Goal: Task Accomplishment & Management: Complete application form

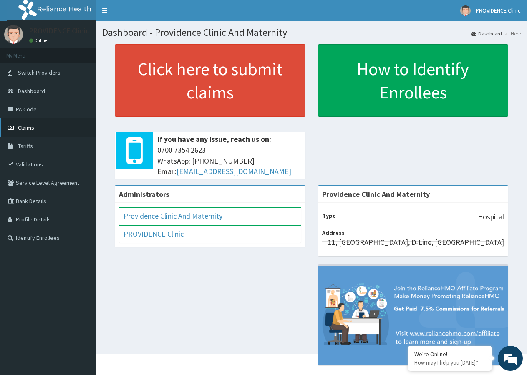
click at [25, 125] on span "Claims" at bounding box center [26, 128] width 16 height 8
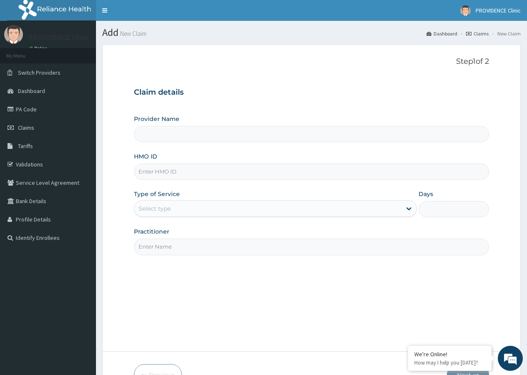
type input "Providence Clinic And Maternity"
click at [187, 173] on input "HMO ID" at bounding box center [311, 172] width 355 height 16
type input "HII/10152/A"
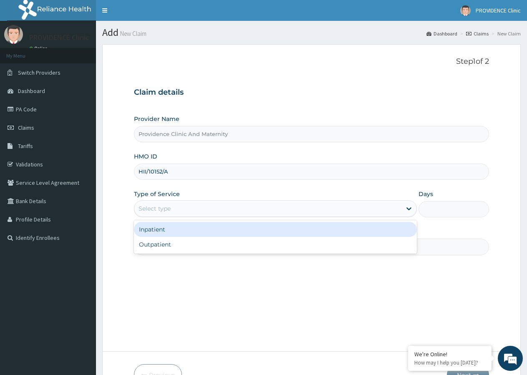
click at [180, 205] on div "Select type" at bounding box center [267, 208] width 267 height 13
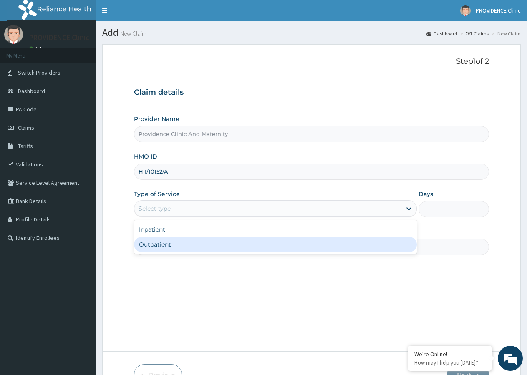
click at [165, 246] on div "Outpatient" at bounding box center [275, 244] width 282 height 15
type input "1"
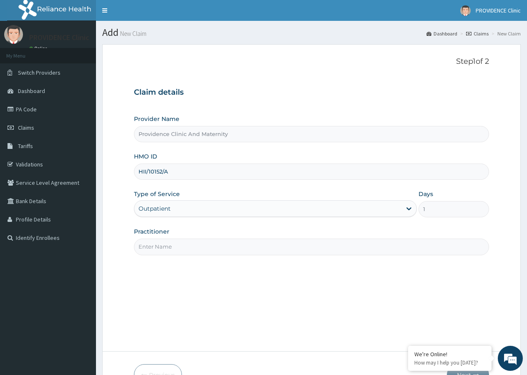
click at [245, 253] on input "Practitioner" at bounding box center [311, 247] width 355 height 16
type input "DR. ESSIET"
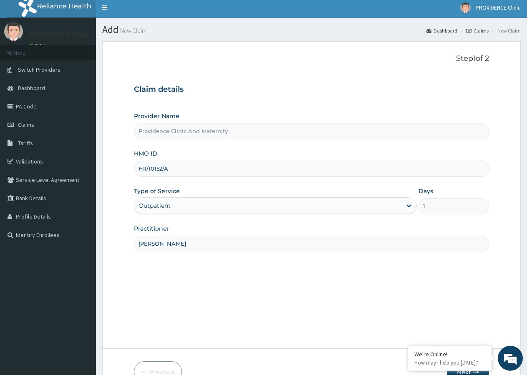
scroll to position [51, 0]
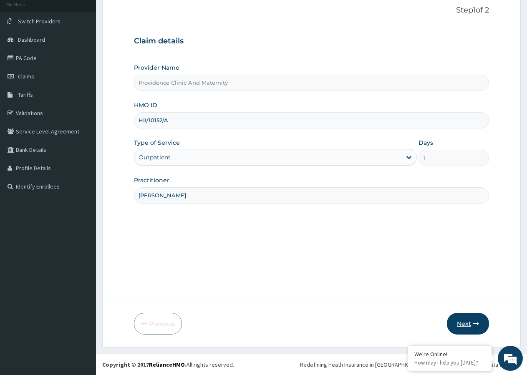
click at [469, 321] on button "Next" at bounding box center [468, 324] width 42 height 22
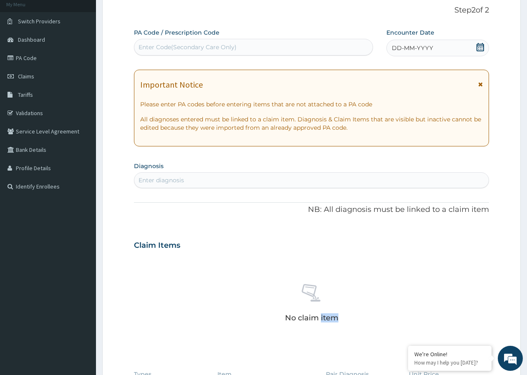
scroll to position [0, 0]
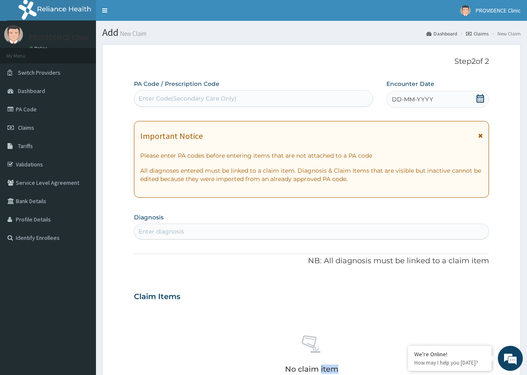
click at [202, 97] on div "Enter Code(Secondary Care Only)" at bounding box center [188, 98] width 98 height 8
type input "PA/6E18AC"
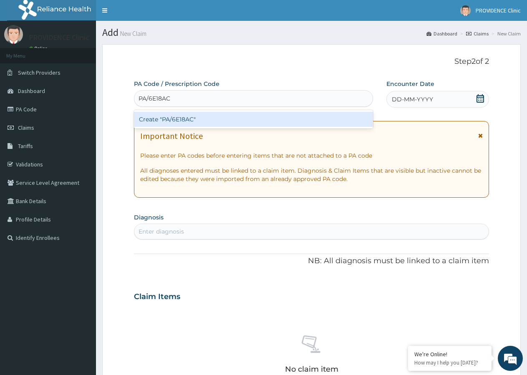
click at [216, 117] on div "Create "PA/6E18AC"" at bounding box center [253, 119] width 239 height 15
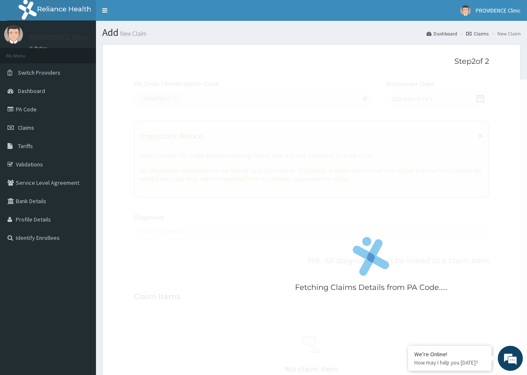
scroll to position [275, 0]
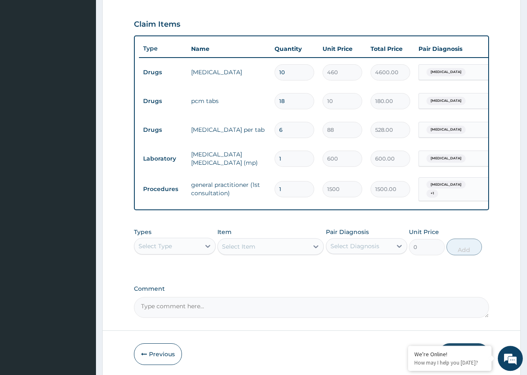
click at [299, 134] on input "6" at bounding box center [295, 130] width 40 height 16
type input "0.00"
type input "2"
type input "176.00"
type input "24"
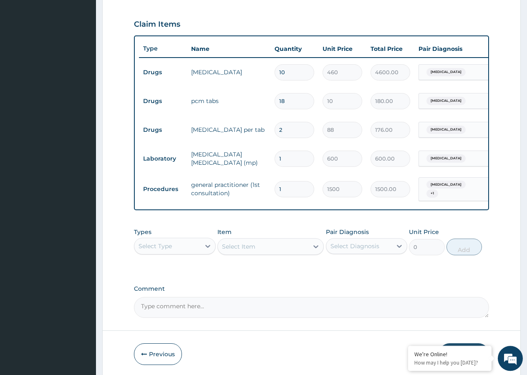
type input "2112.00"
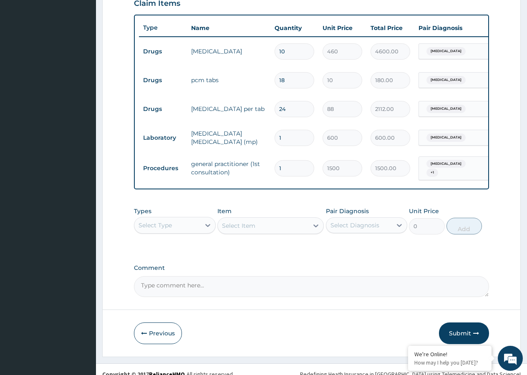
scroll to position [309, 0]
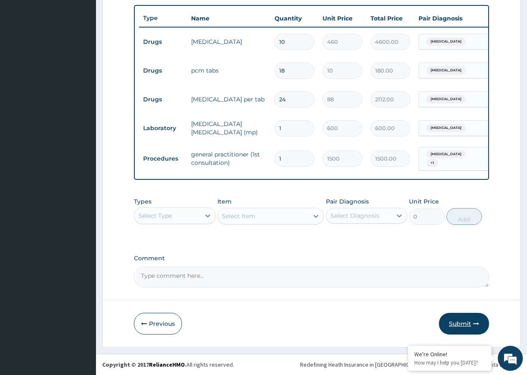
type input "24"
click at [459, 324] on button "Submit" at bounding box center [464, 324] width 50 height 22
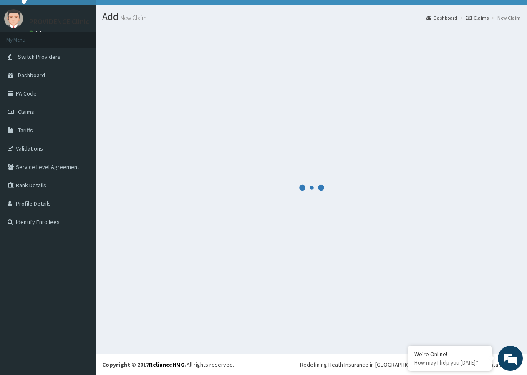
scroll to position [16, 0]
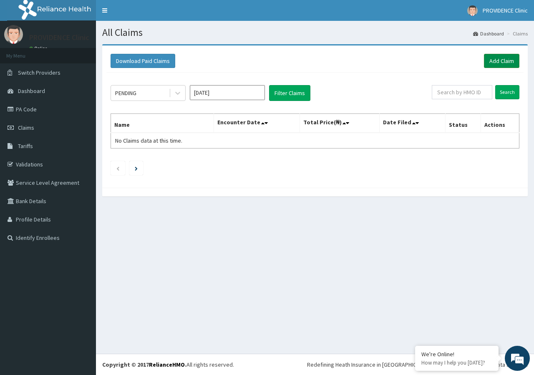
click at [508, 60] on link "Add Claim" at bounding box center [501, 61] width 35 height 14
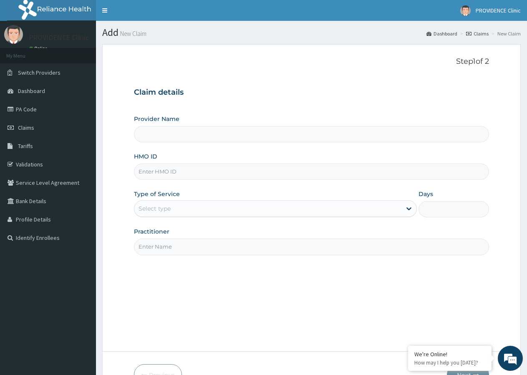
type input "Providence Clinic And Maternity"
click at [193, 169] on input "HMO ID" at bounding box center [311, 172] width 355 height 16
type input "HEM/10015/A"
click at [181, 208] on div "Select type" at bounding box center [267, 208] width 267 height 13
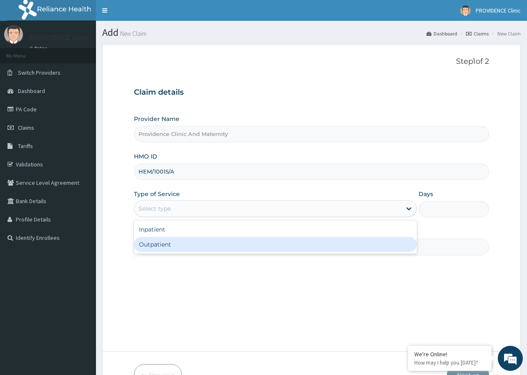
click at [178, 242] on div "Outpatient" at bounding box center [275, 244] width 282 height 15
type input "1"
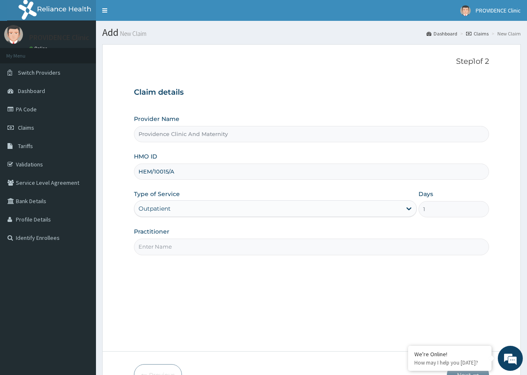
click at [204, 251] on input "Practitioner" at bounding box center [311, 247] width 355 height 16
type input "S"
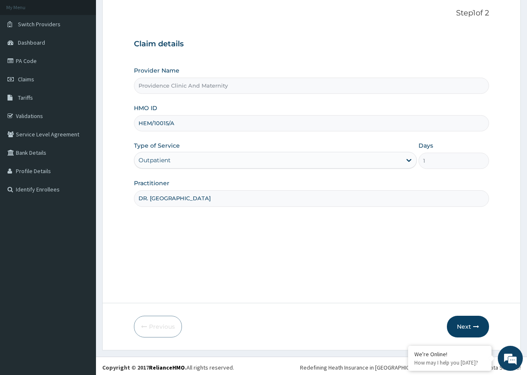
scroll to position [51, 0]
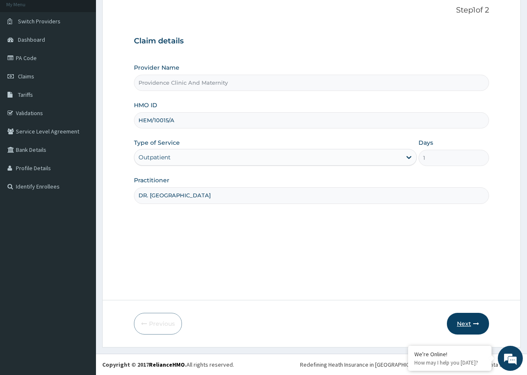
type input "DR. [GEOGRAPHIC_DATA]"
click at [464, 323] on button "Next" at bounding box center [468, 324] width 42 height 22
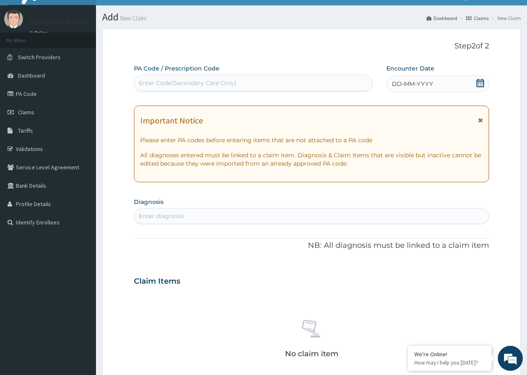
scroll to position [0, 0]
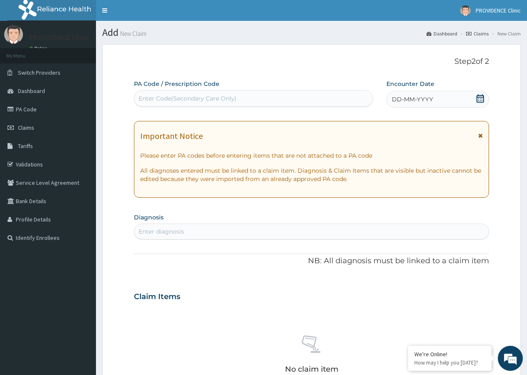
click at [186, 98] on div "Enter Code(Secondary Care Only)" at bounding box center [188, 98] width 98 height 8
click at [481, 98] on icon at bounding box center [480, 98] width 8 height 8
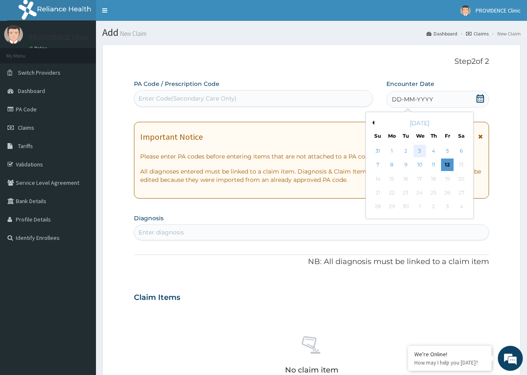
click at [420, 151] on div "3" at bounding box center [419, 151] width 13 height 13
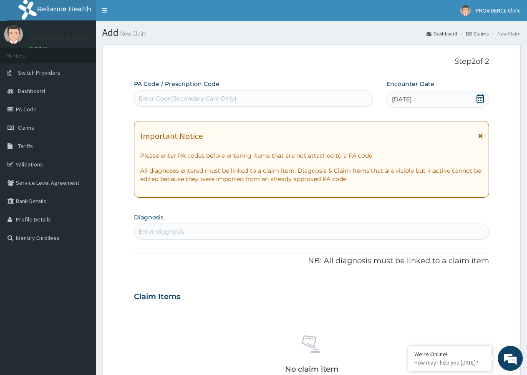
click at [166, 97] on div "Enter Code(Secondary Care Only)" at bounding box center [188, 98] width 98 height 8
type input "PA/109FE4"
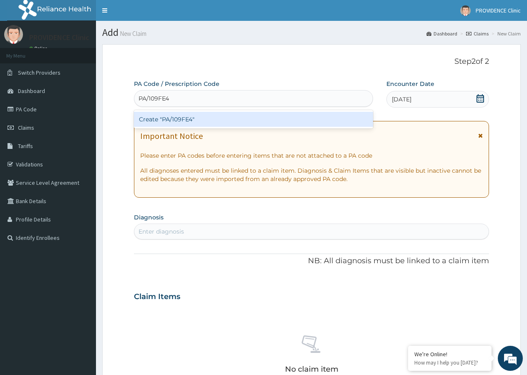
click at [218, 121] on div "Create "PA/109FE4"" at bounding box center [253, 119] width 239 height 15
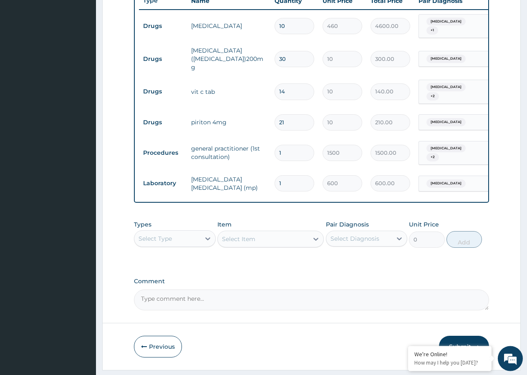
scroll to position [338, 0]
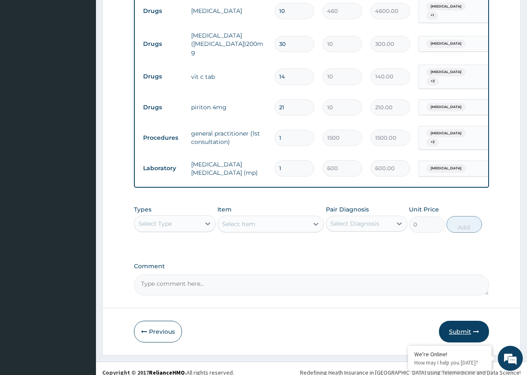
click at [463, 323] on button "Submit" at bounding box center [464, 332] width 50 height 22
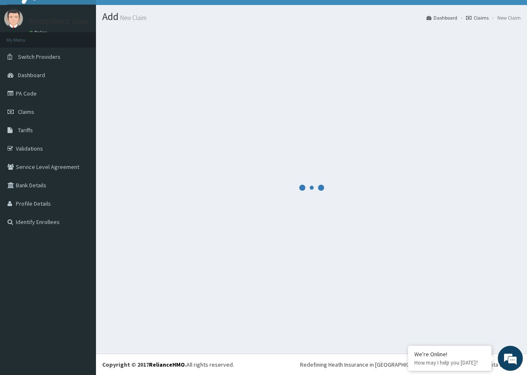
scroll to position [16, 0]
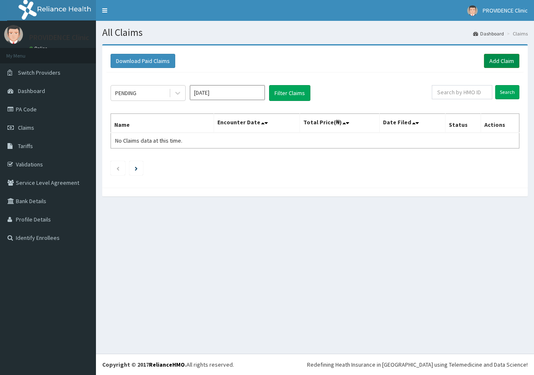
click at [502, 58] on link "Add Claim" at bounding box center [501, 61] width 35 height 14
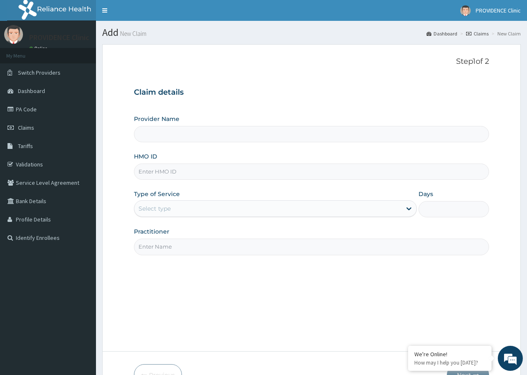
type input "Providence Clinic And Maternity"
click at [206, 171] on input "HMO ID" at bounding box center [311, 172] width 355 height 16
type input "P"
type input "HEM/10015/A"
click at [193, 203] on div "Select type" at bounding box center [267, 208] width 267 height 13
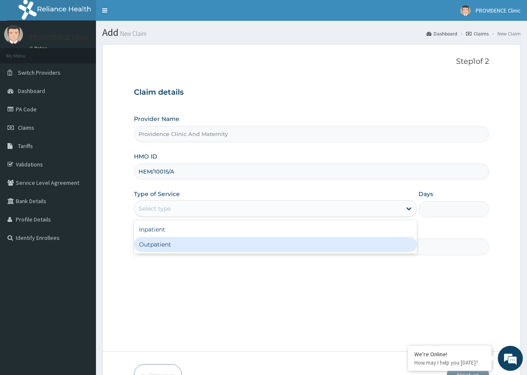
click at [185, 245] on div "Outpatient" at bounding box center [275, 244] width 282 height 15
type input "1"
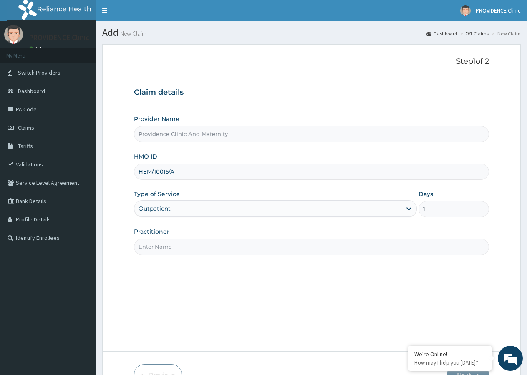
click at [185, 252] on input "Practitioner" at bounding box center [311, 247] width 355 height 16
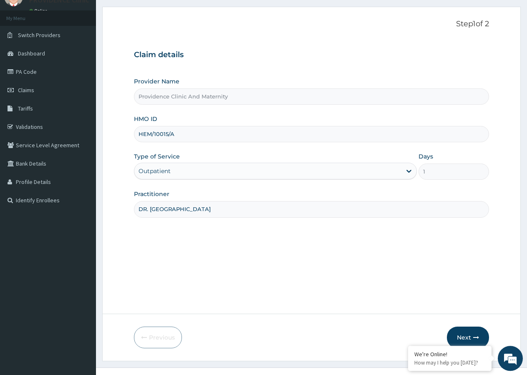
scroll to position [51, 0]
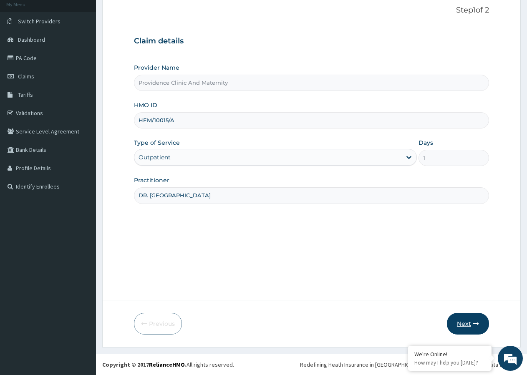
type input "DR. [GEOGRAPHIC_DATA]"
click at [464, 317] on button "Next" at bounding box center [468, 324] width 42 height 22
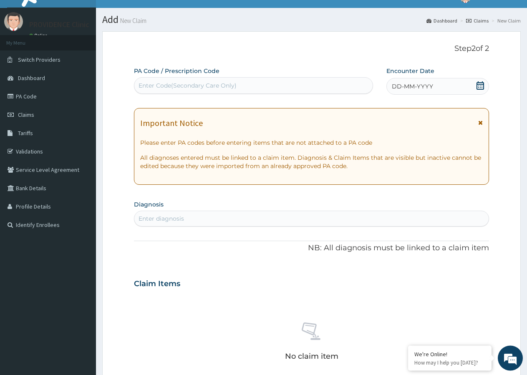
scroll to position [0, 0]
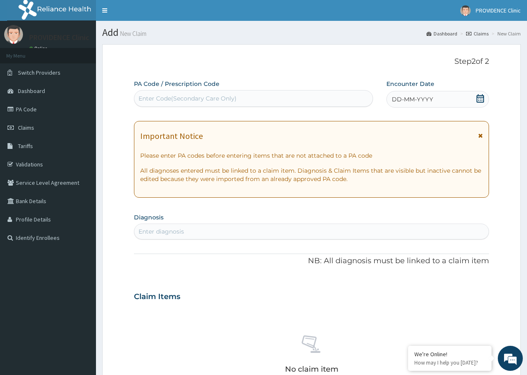
click at [479, 98] on icon at bounding box center [480, 98] width 8 height 8
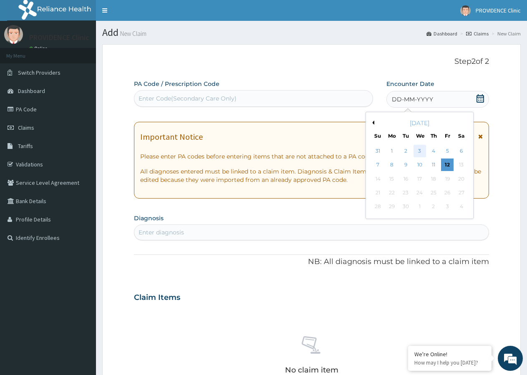
click at [421, 151] on div "3" at bounding box center [419, 151] width 13 height 13
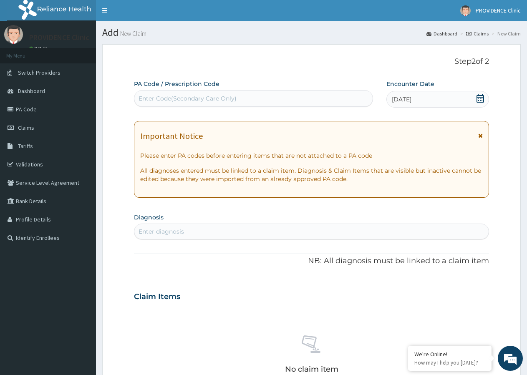
click at [202, 97] on div "Enter Code(Secondary Care Only)" at bounding box center [188, 98] width 98 height 8
type input "PA/86B789"
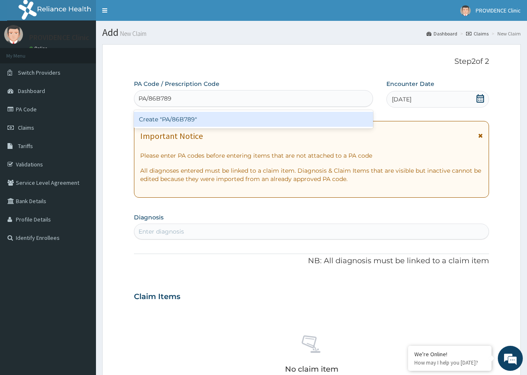
click at [243, 121] on div "Create "PA/86B789"" at bounding box center [253, 119] width 239 height 15
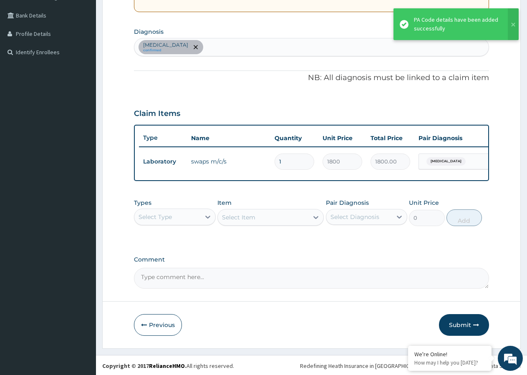
scroll to position [194, 0]
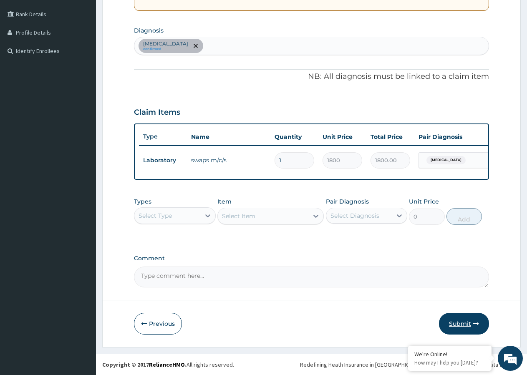
click at [471, 325] on button "Submit" at bounding box center [464, 324] width 50 height 22
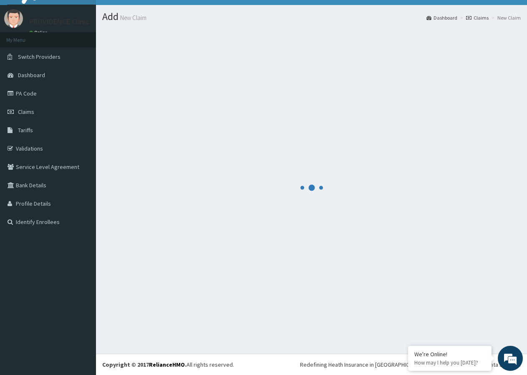
scroll to position [16, 0]
